Goal: Contribute content

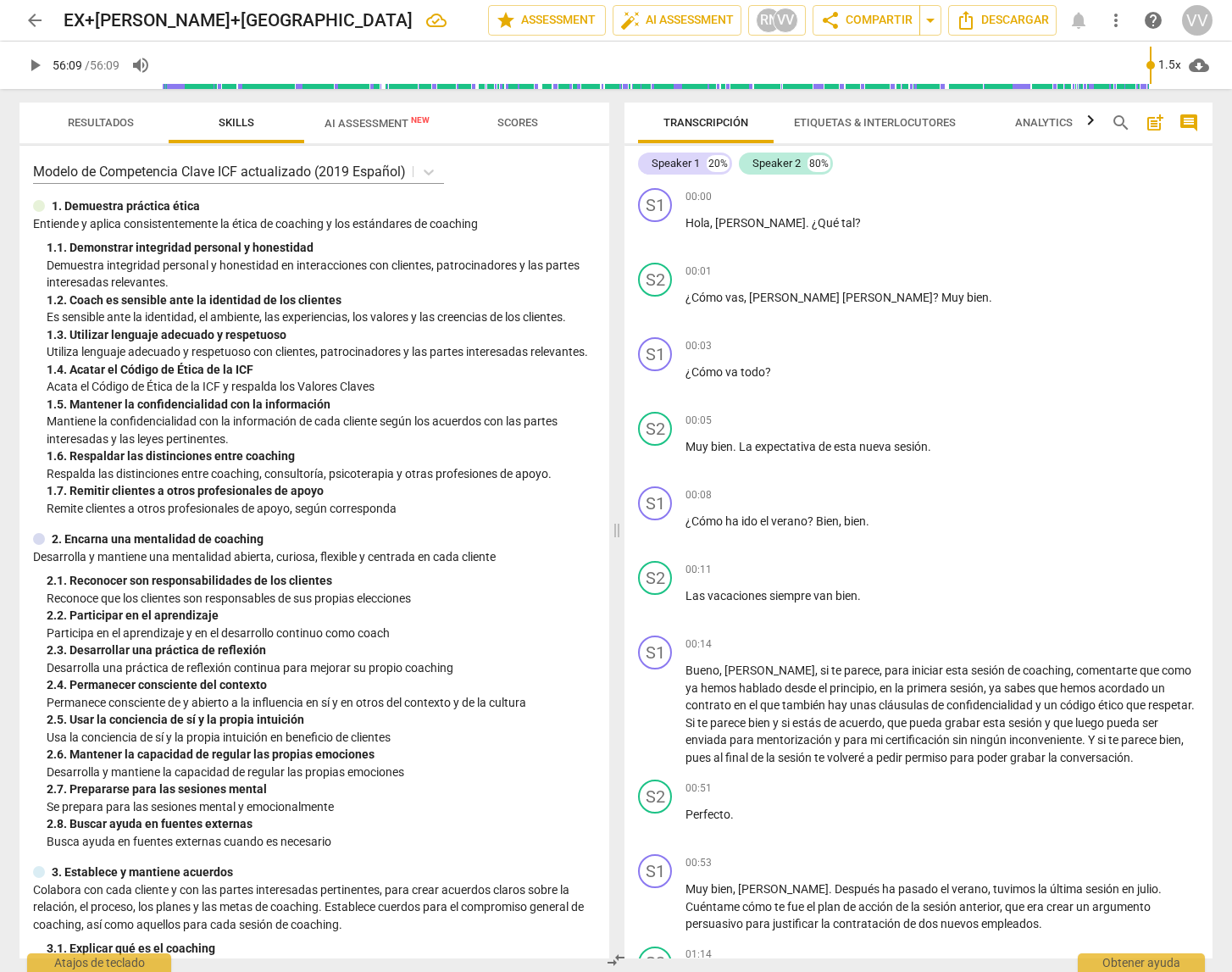
scroll to position [13777, 0]
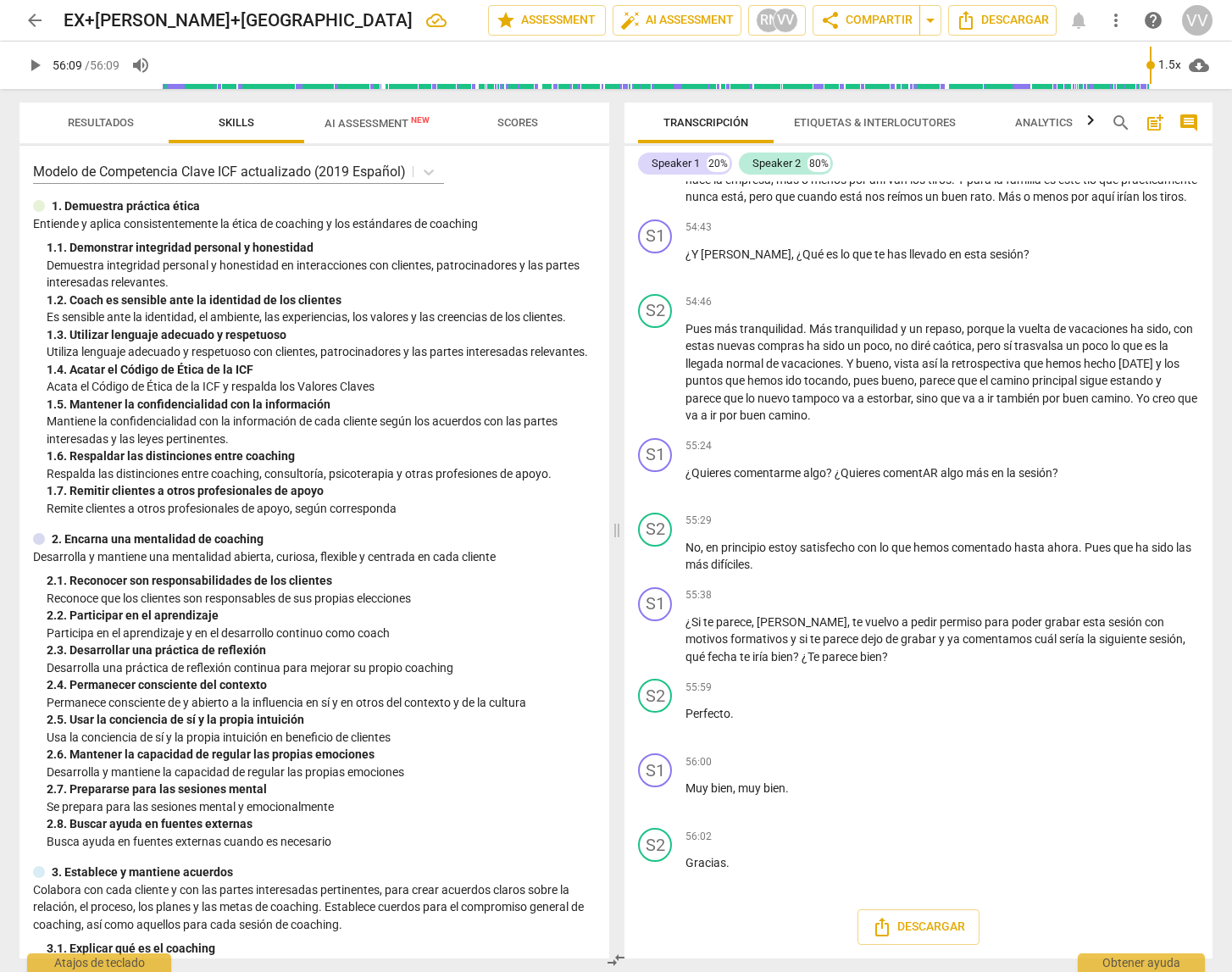
click at [33, 15] on span "arrow_back" at bounding box center [34, 20] width 21 height 21
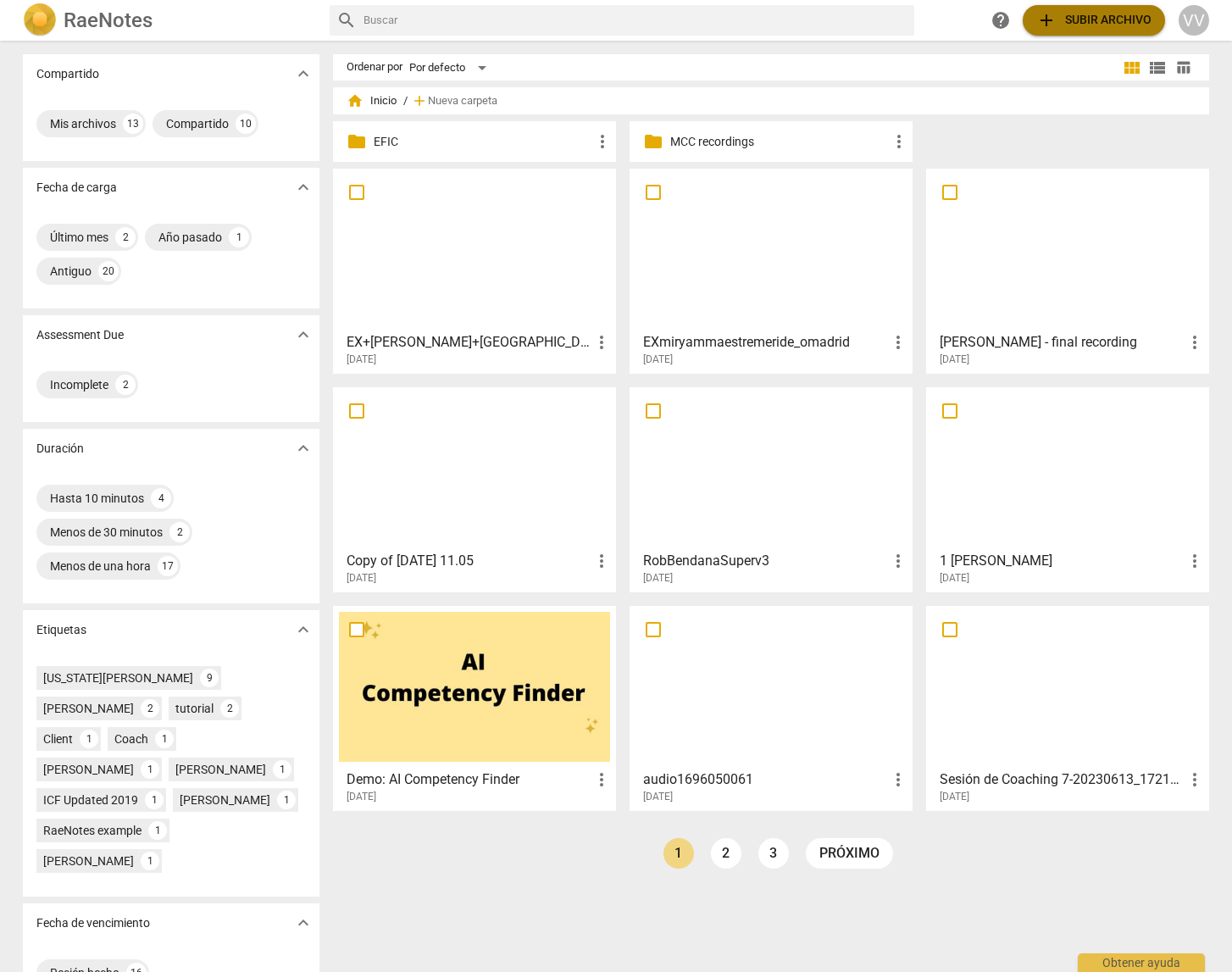
click at [1100, 20] on span "add Subir archivo" at bounding box center [1094, 20] width 115 height 21
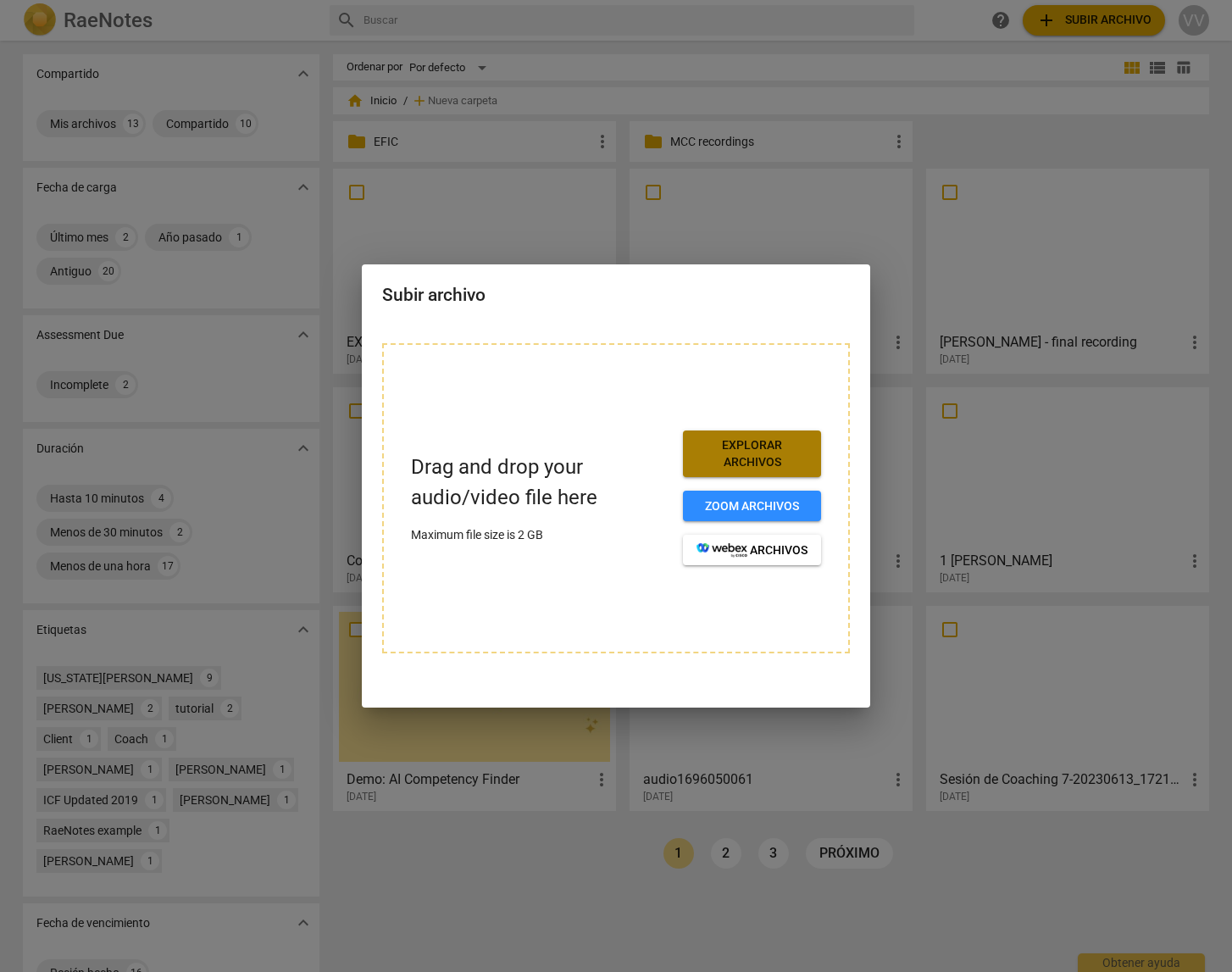
click at [754, 450] on span "Explorar archivos" at bounding box center [751, 453] width 111 height 33
click at [662, 301] on h2 "Subir archivo" at bounding box center [616, 296] width 468 height 22
